Goal: Navigation & Orientation: Find specific page/section

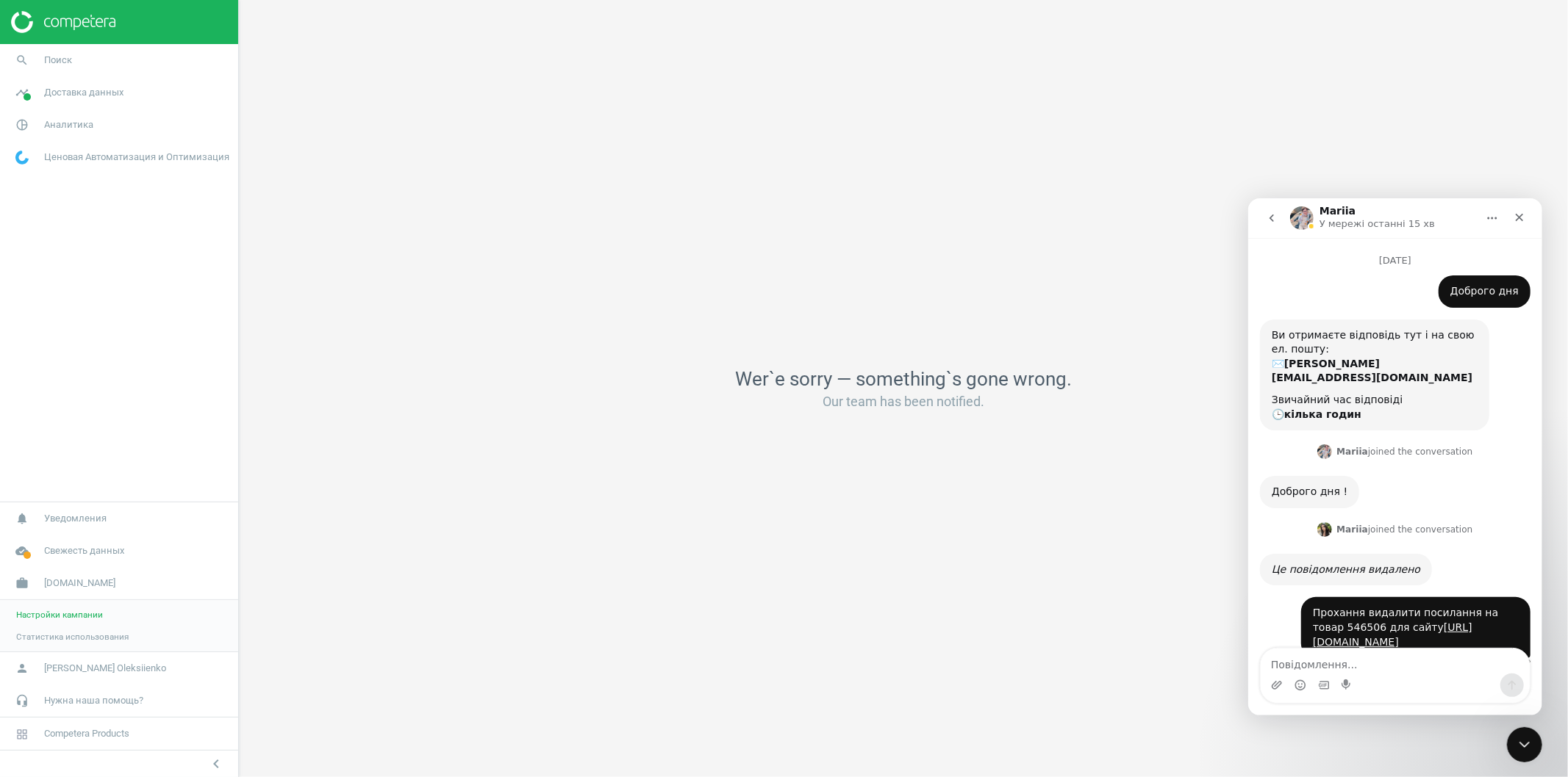
scroll to position [320, 0]
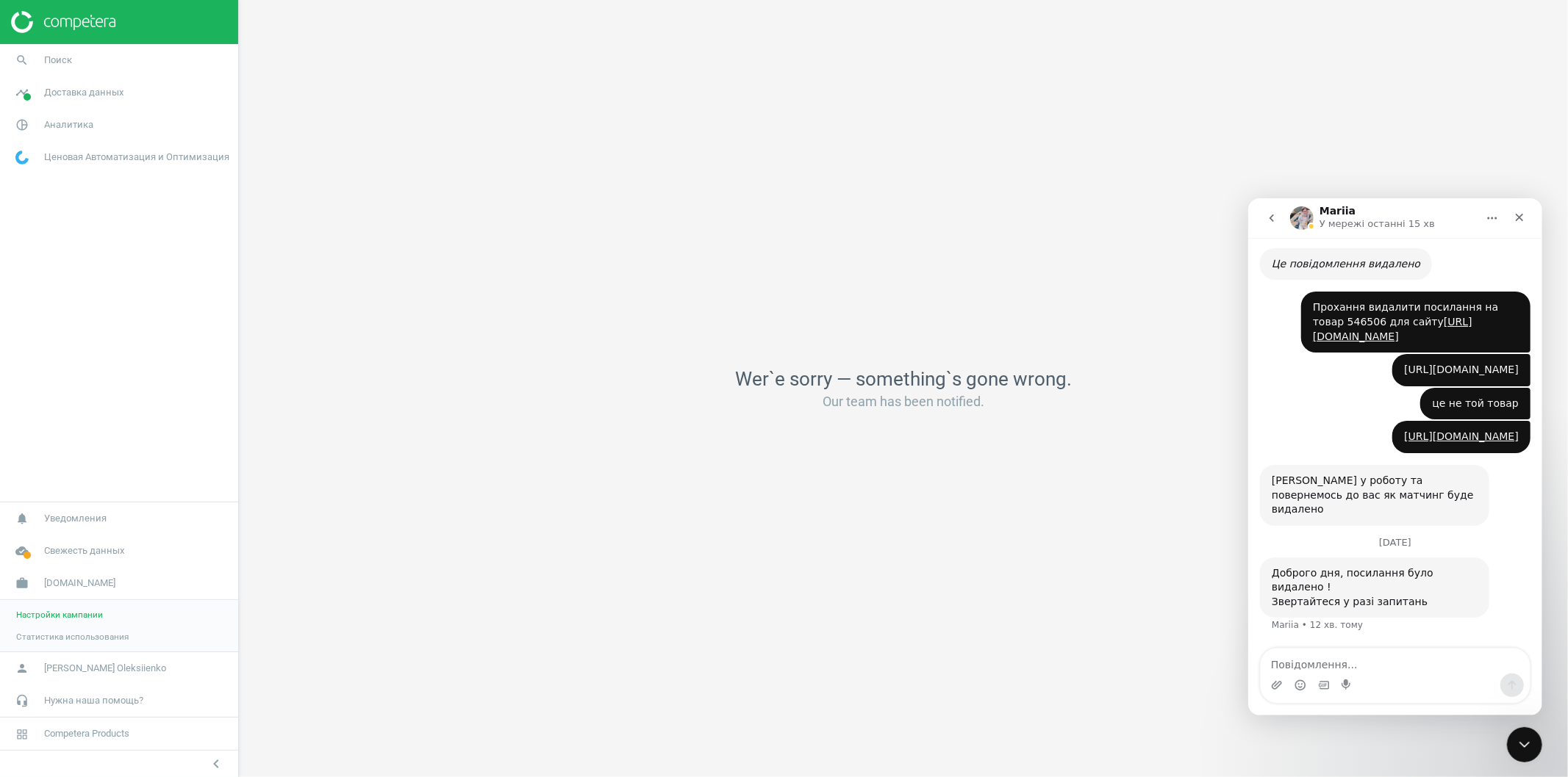
click at [1403, 363] on link "[URL][DOMAIN_NAME]" at bounding box center [1461, 369] width 115 height 12
click at [59, 670] on span "[PERSON_NAME] Oleksiienko" at bounding box center [105, 668] width 122 height 13
click at [57, 615] on span "Настройки кампании" at bounding box center [60, 615] width 87 height 12
click at [76, 615] on span "Настройки кампании" at bounding box center [60, 615] width 87 height 12
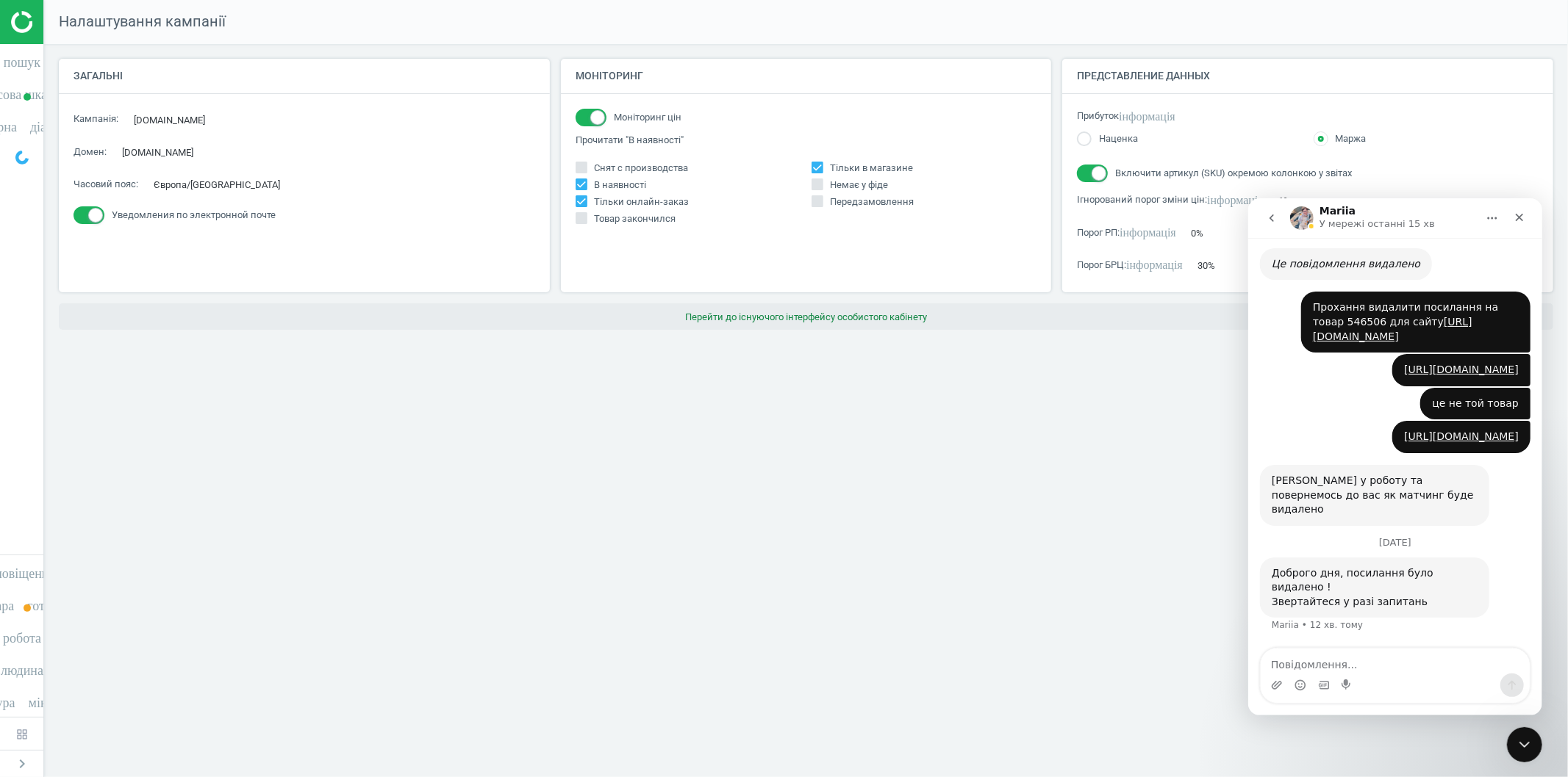
click at [827, 313] on font "Перейти до існуючого інтерфейсу особистого кабінету" at bounding box center [806, 316] width 242 height 11
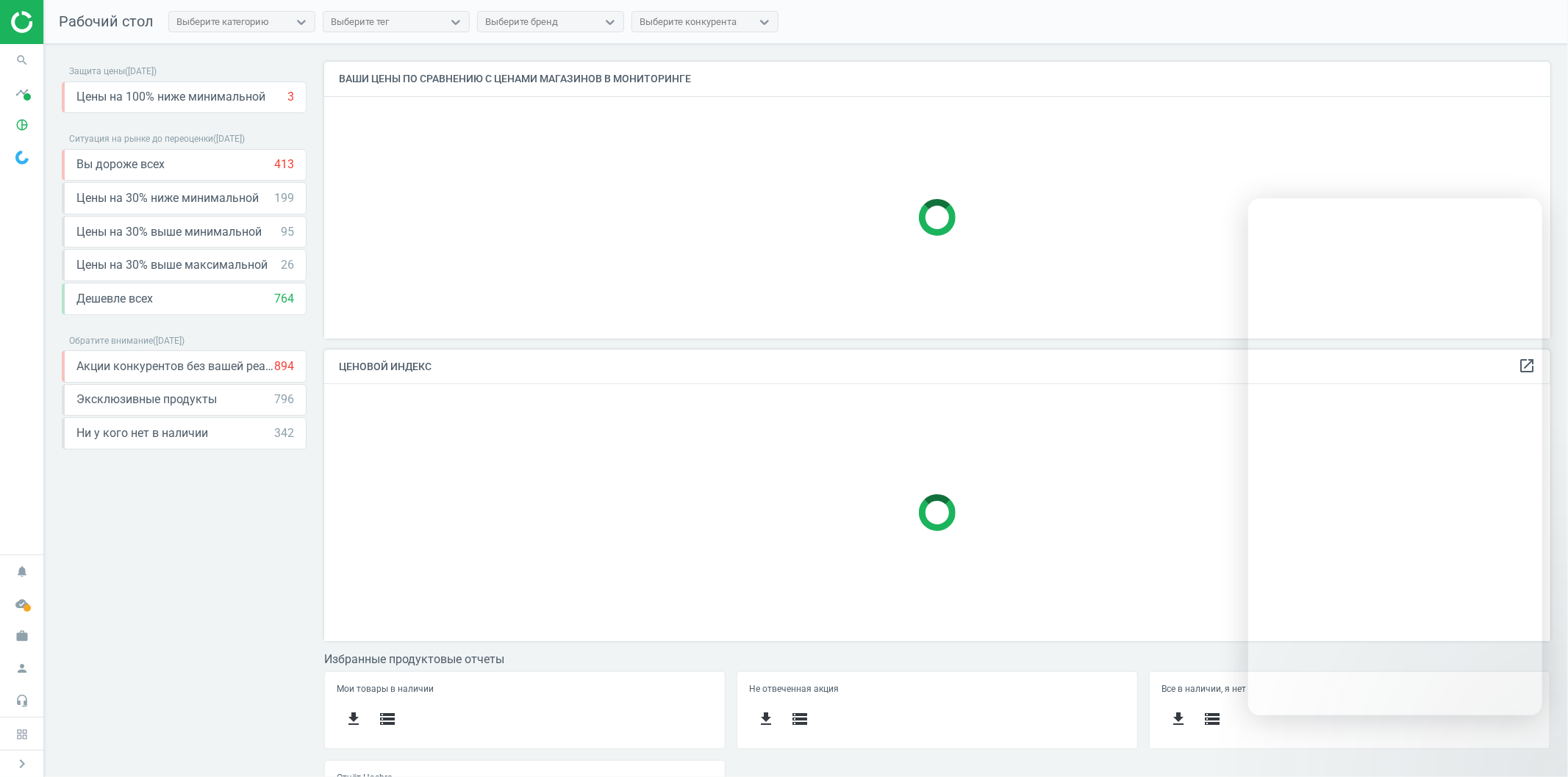
scroll to position [303, 1239]
